Goal: Task Accomplishment & Management: Use online tool/utility

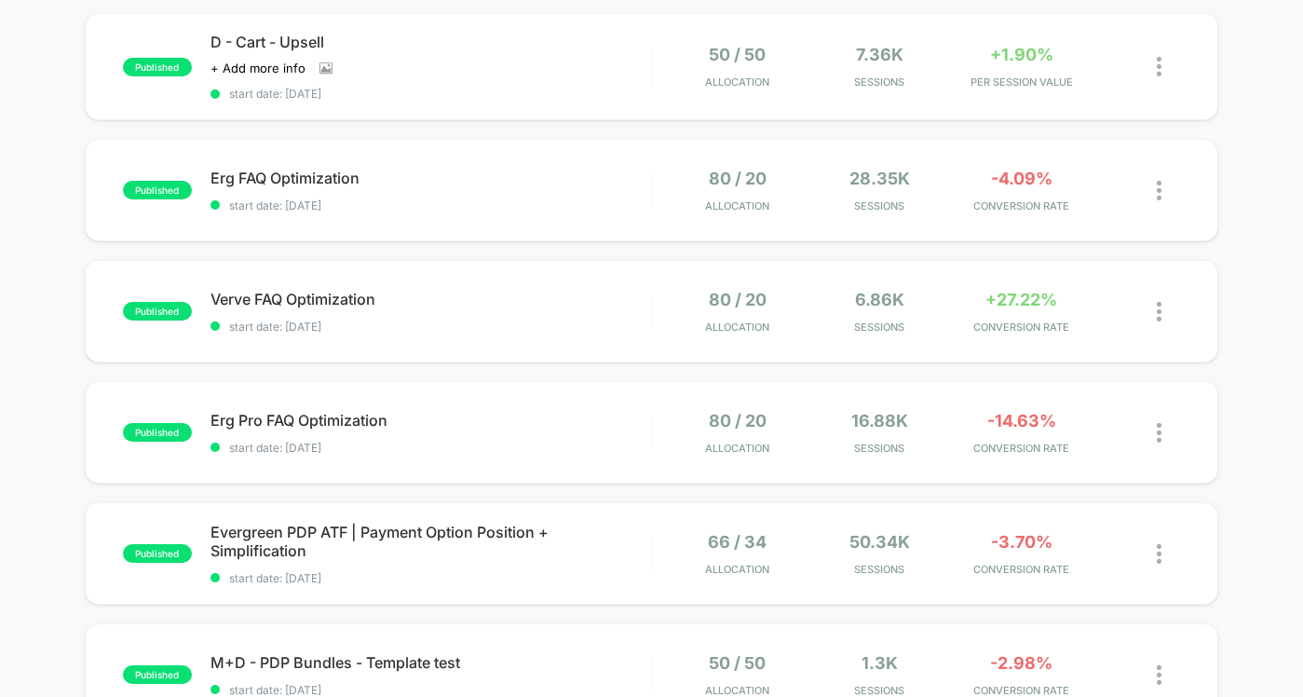
scroll to position [554, 0]
click at [505, 187] on div "Erg FAQ Optimization Click to edit experience details Click to edit experience …" at bounding box center [431, 190] width 441 height 44
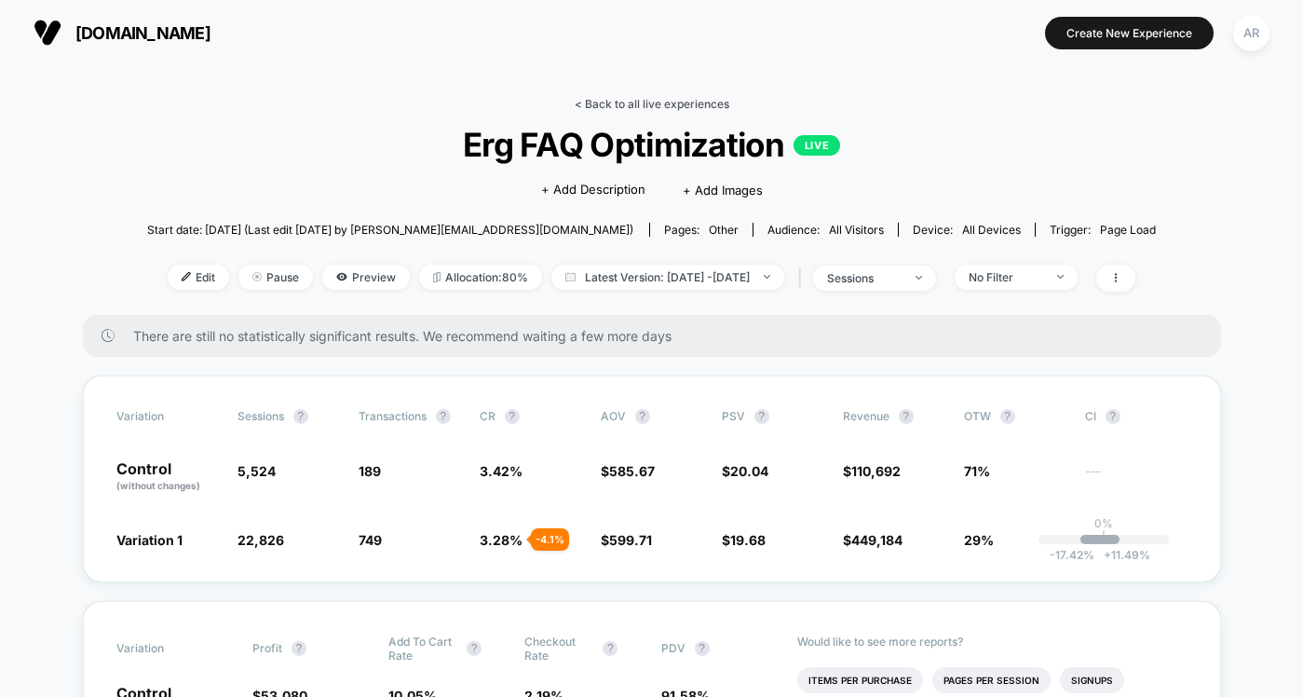
click at [580, 100] on link "< Back to all live experiences" at bounding box center [652, 104] width 155 height 14
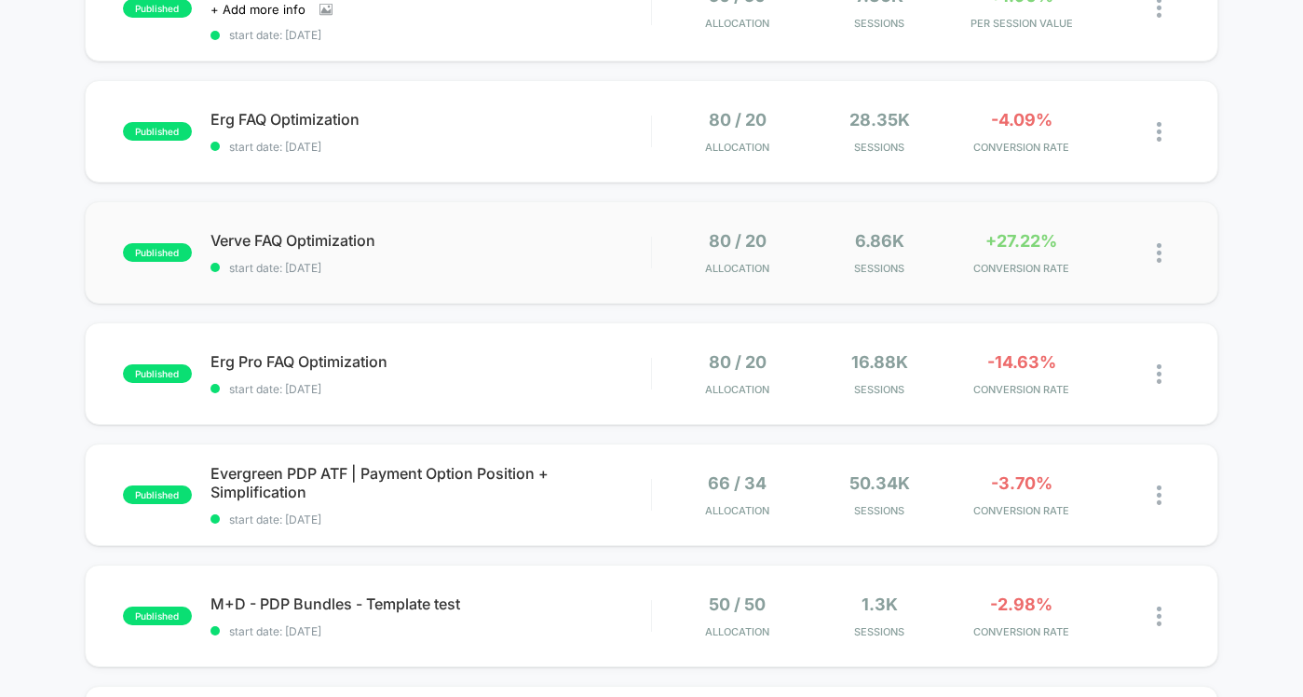
scroll to position [616, 0]
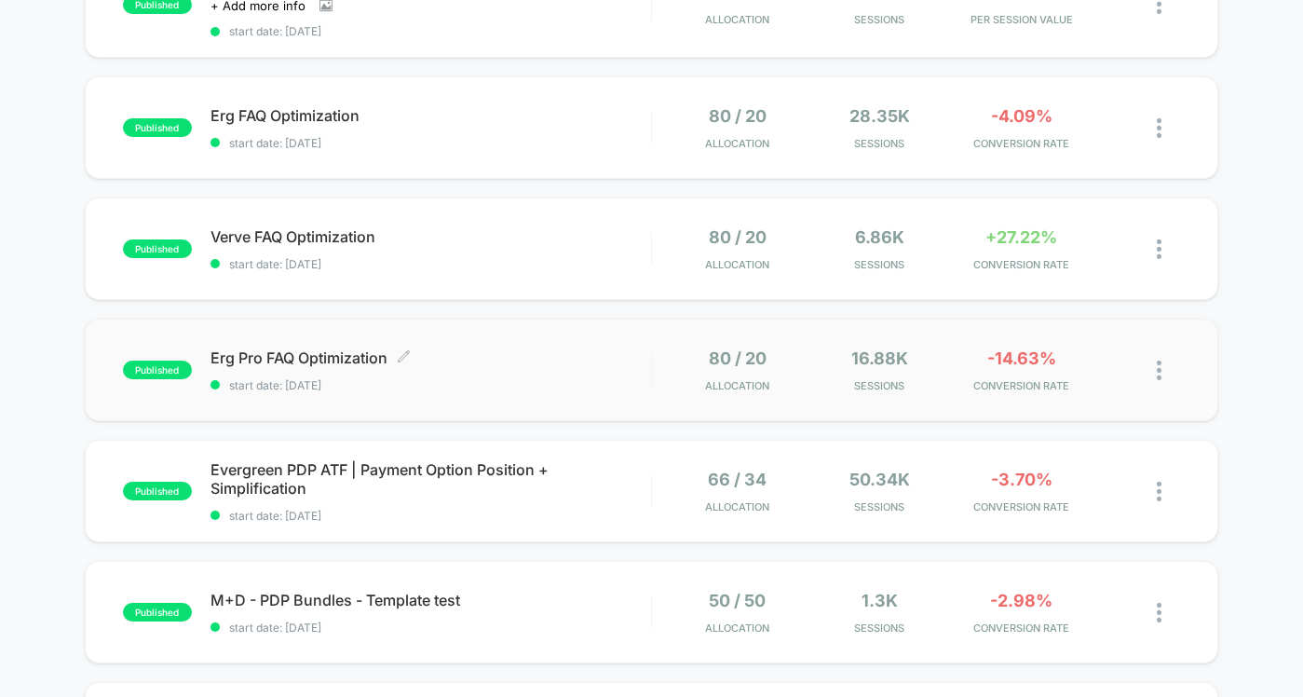
click at [582, 388] on span "start date: [DATE]" at bounding box center [431, 385] width 441 height 14
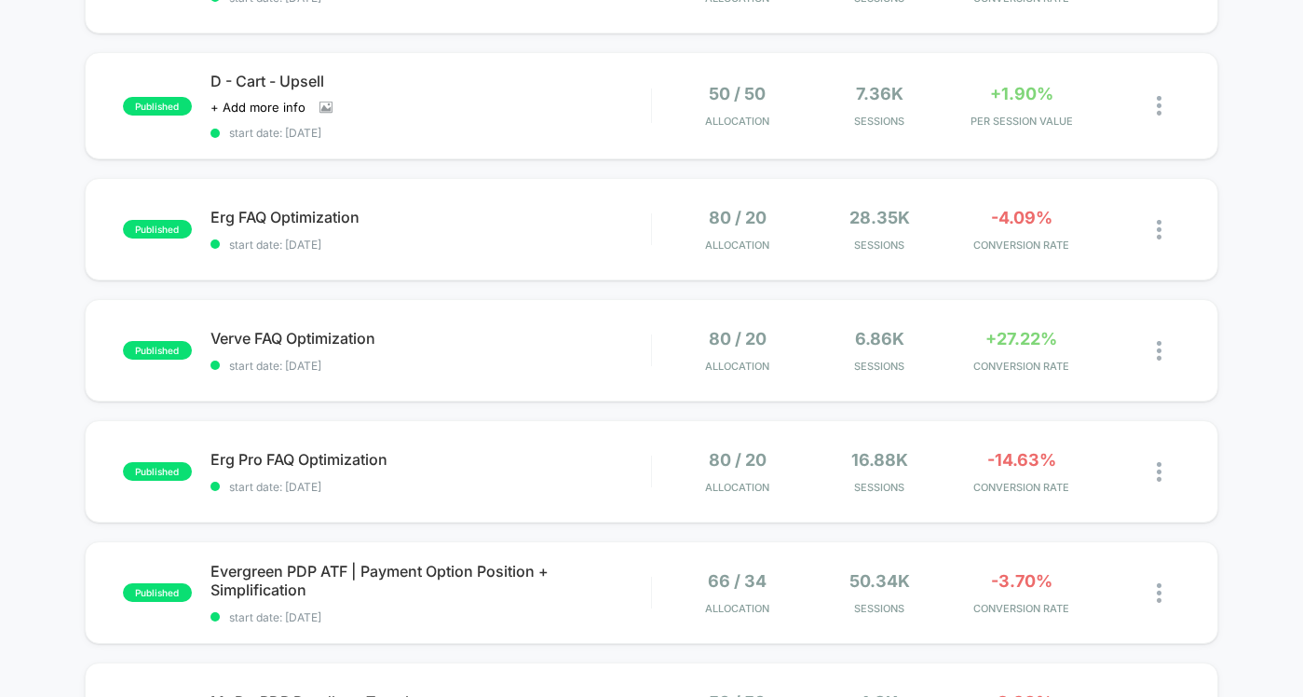
scroll to position [516, 0]
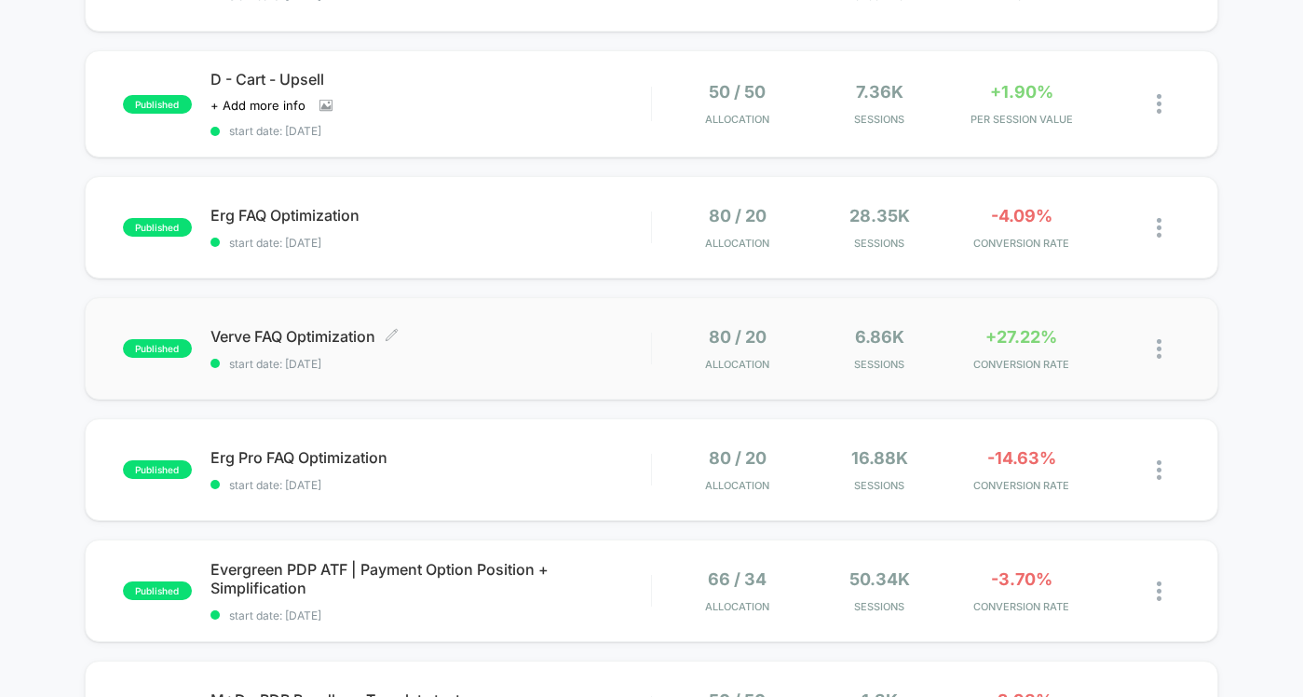
click at [521, 357] on span "start date: [DATE]" at bounding box center [431, 364] width 441 height 14
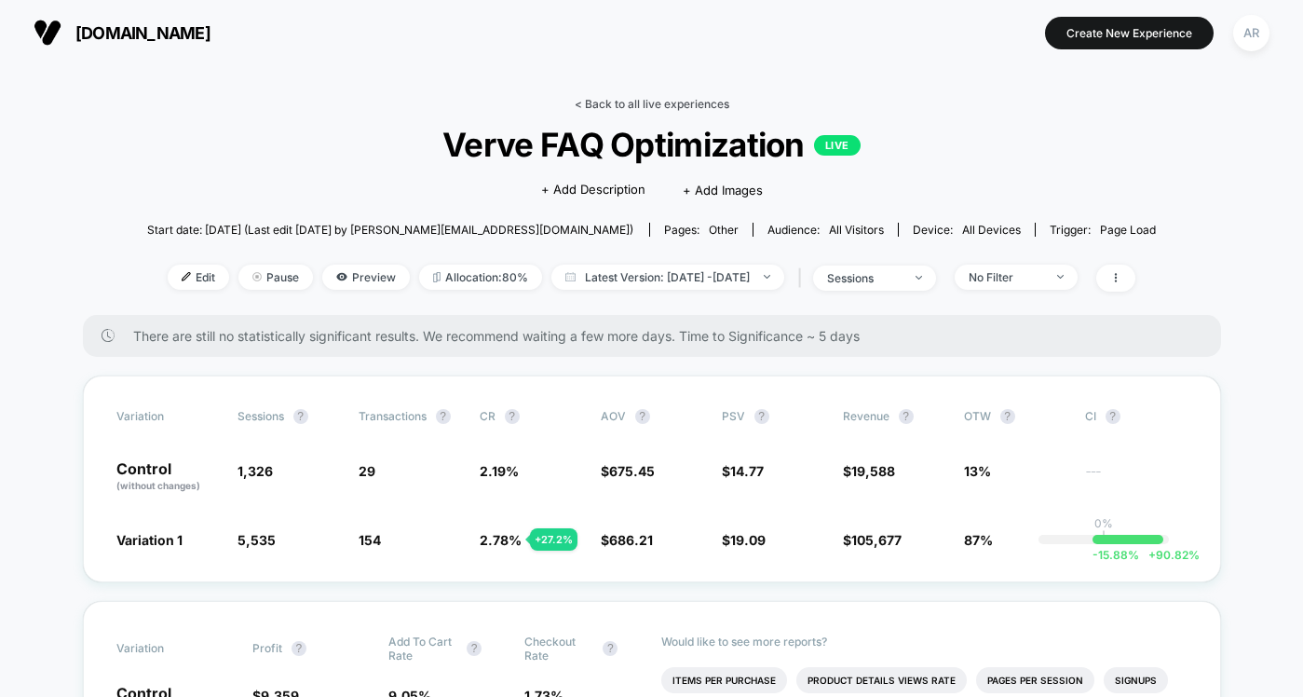
click at [620, 105] on link "< Back to all live experiences" at bounding box center [652, 104] width 155 height 14
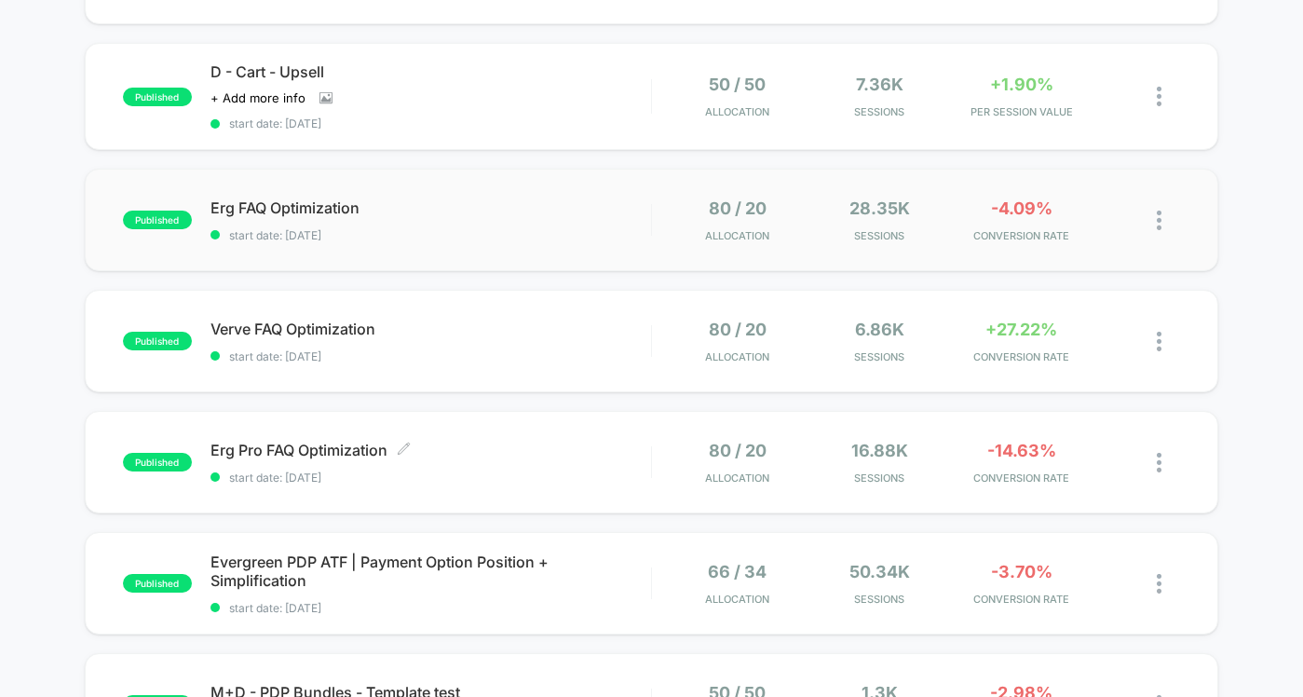
scroll to position [517, 0]
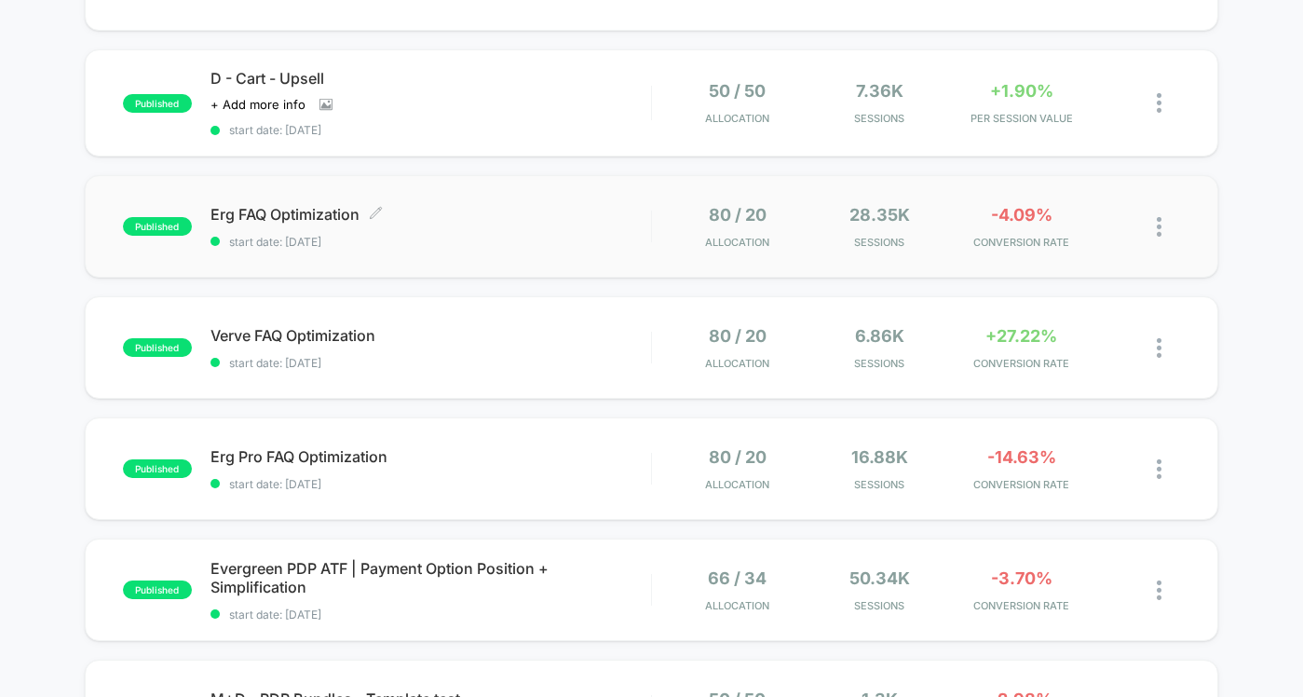
click at [500, 210] on span "Erg FAQ Optimization Click to edit experience details" at bounding box center [431, 214] width 441 height 19
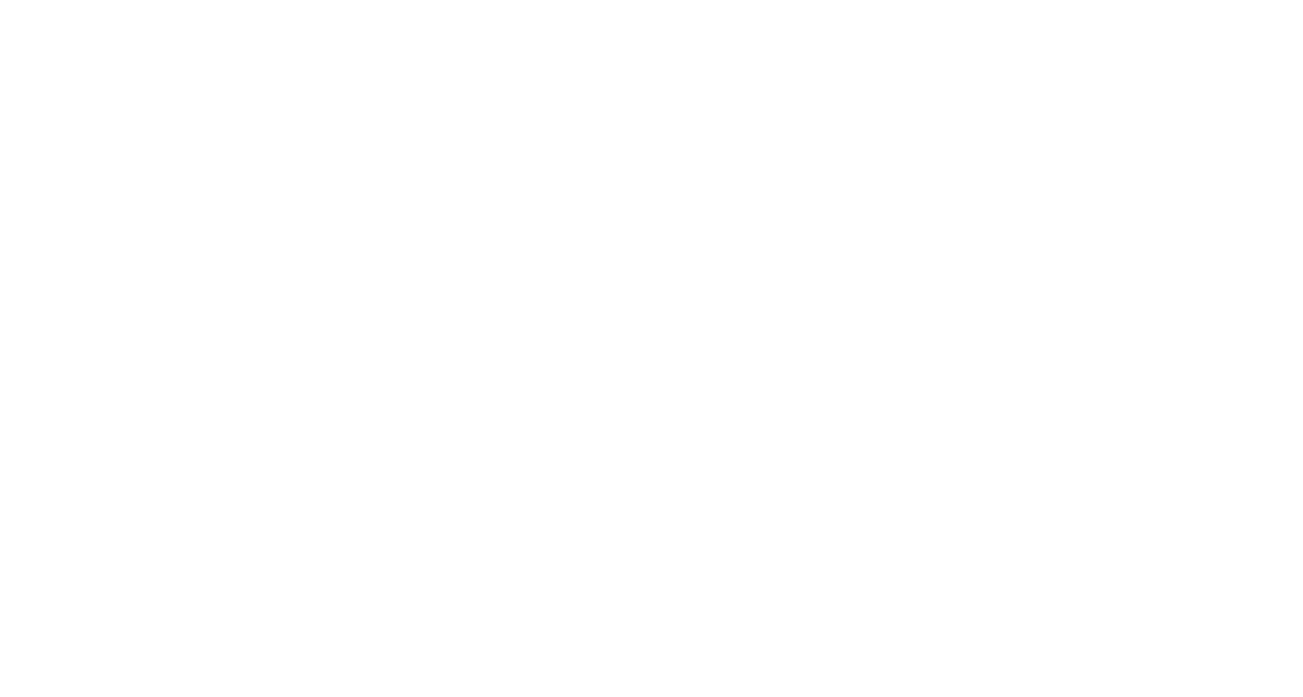
click at [500, 210] on html "Navigated to [DOMAIN_NAME] | No-code CRO for Shopify $1000" at bounding box center [651, 348] width 1303 height 697
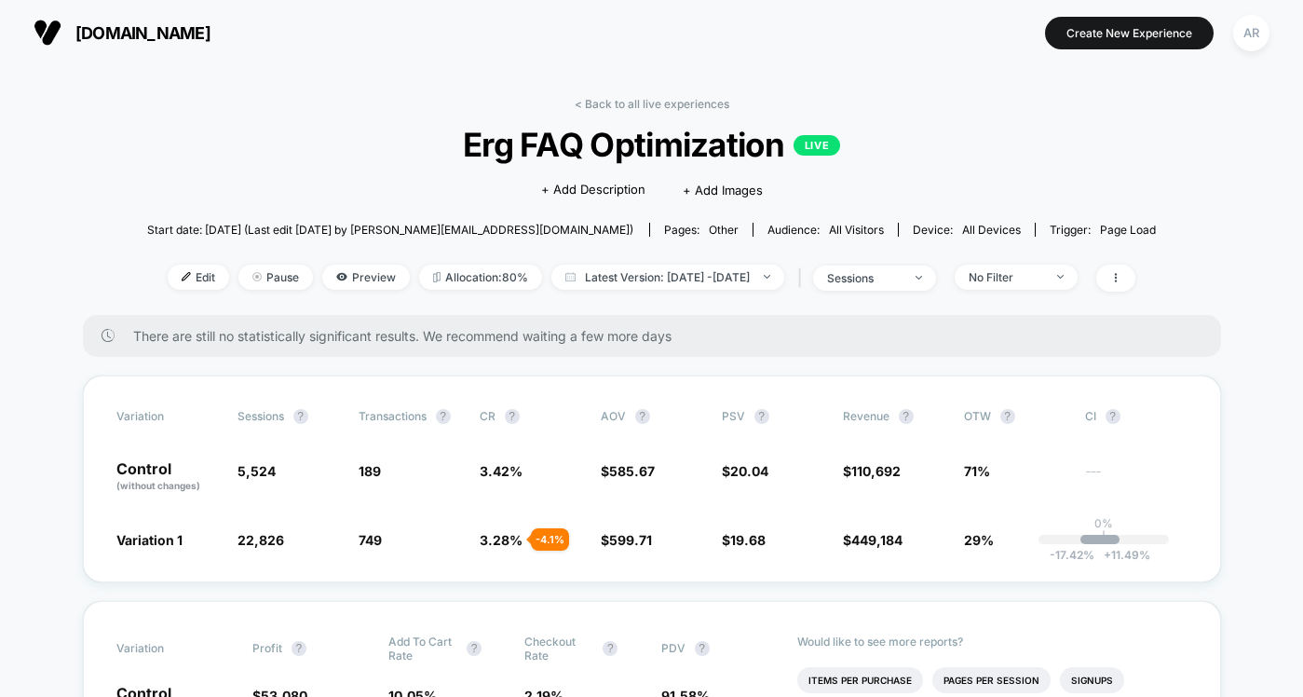
click at [392, 176] on div "Click to edit experience details + Add Description + Add Images" at bounding box center [651, 188] width 606 height 49
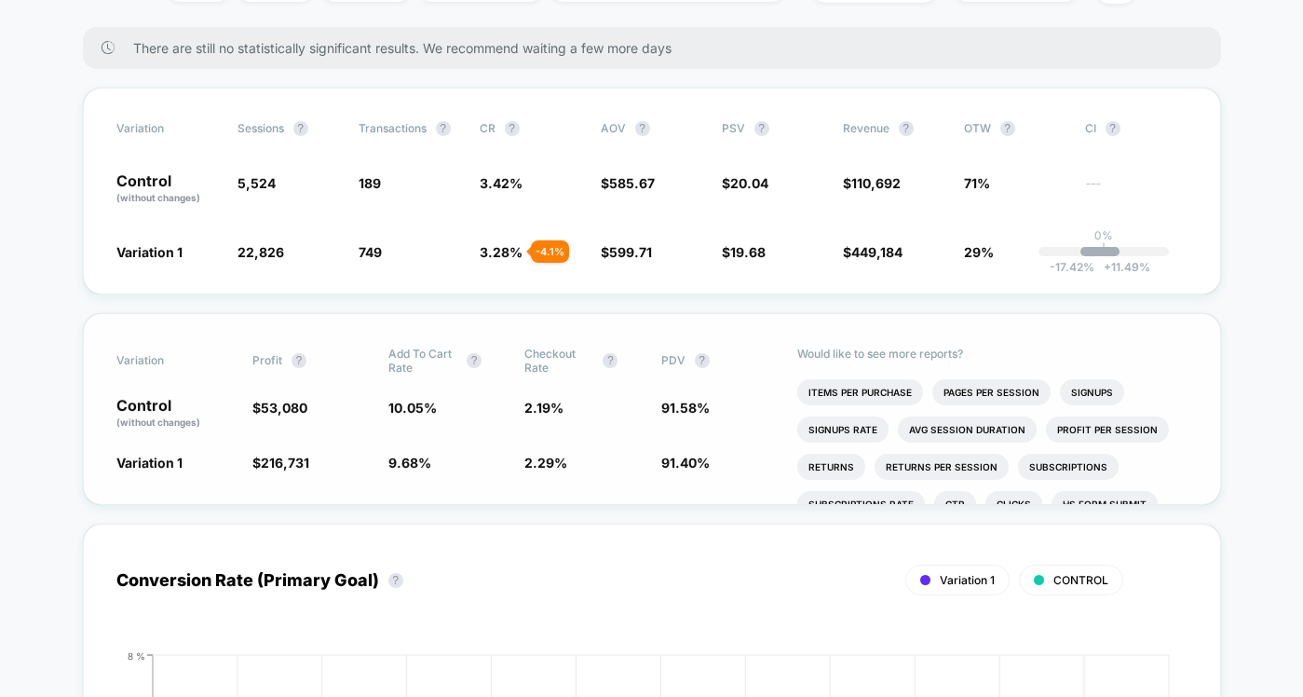
scroll to position [290, 0]
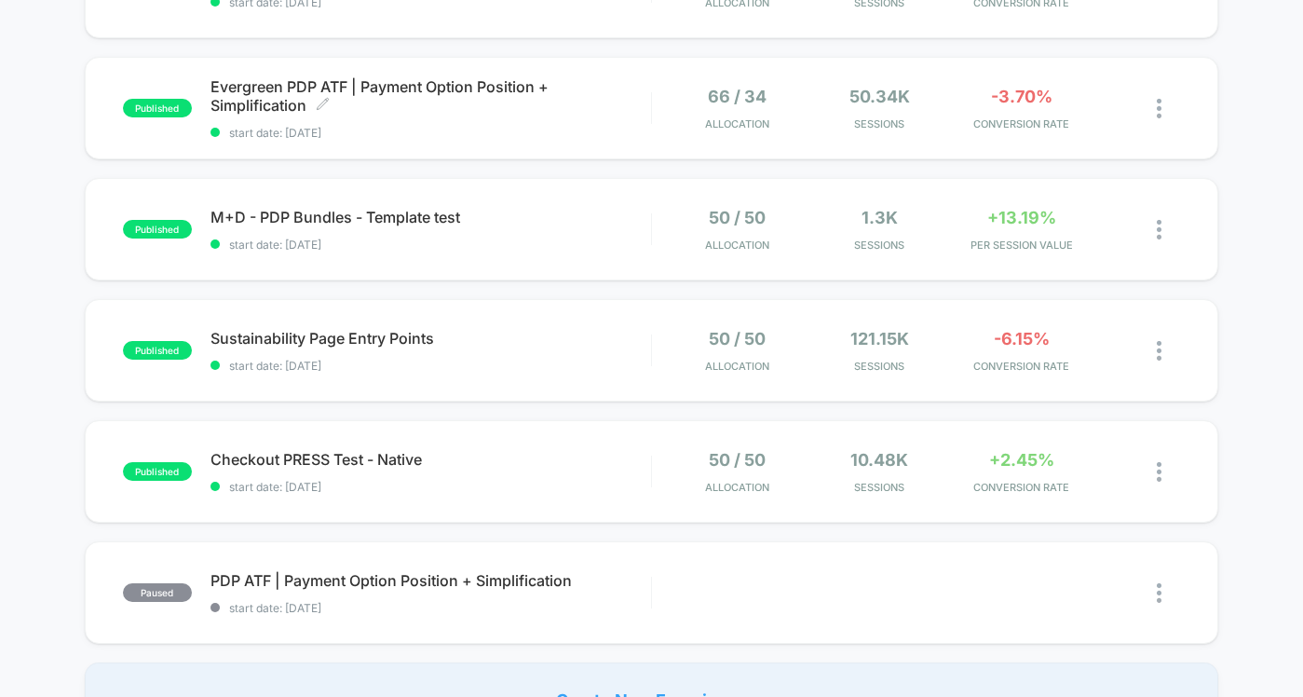
scroll to position [1000, 0]
